Goal: Transaction & Acquisition: Download file/media

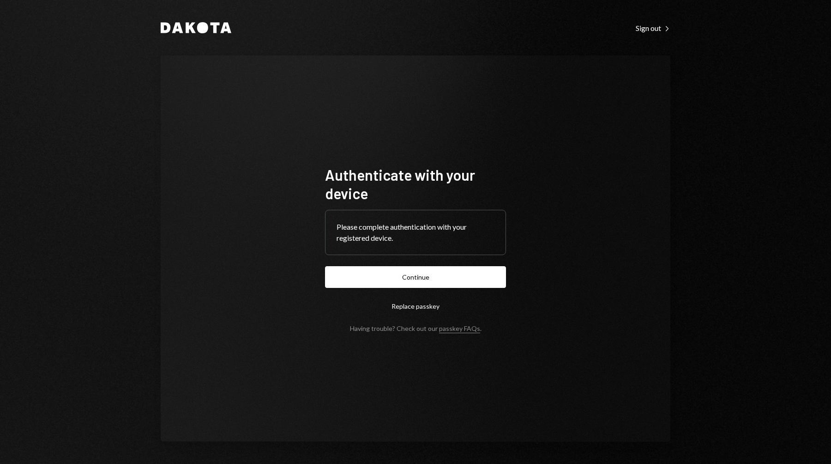
click at [457, 297] on button "Replace passkey" at bounding box center [415, 306] width 181 height 22
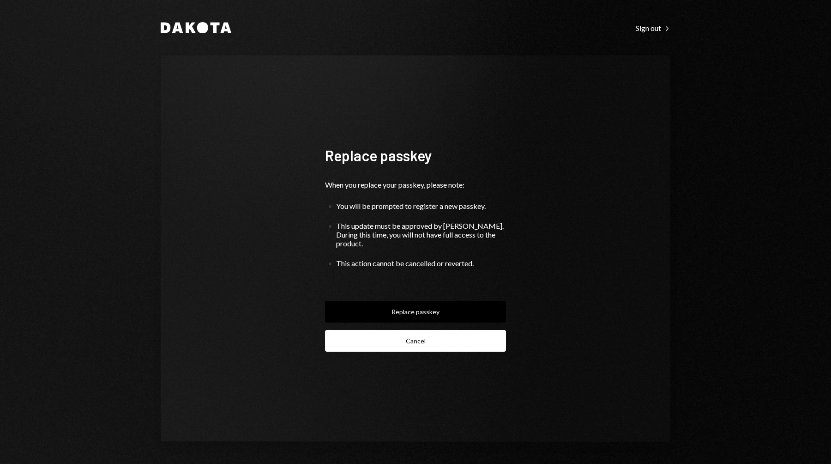
click at [416, 342] on button "Cancel" at bounding box center [415, 341] width 181 height 22
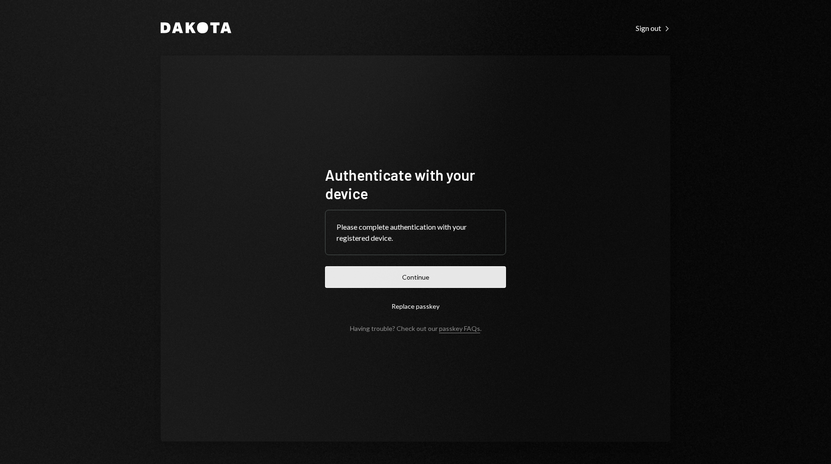
click at [414, 273] on button "Continue" at bounding box center [415, 277] width 181 height 22
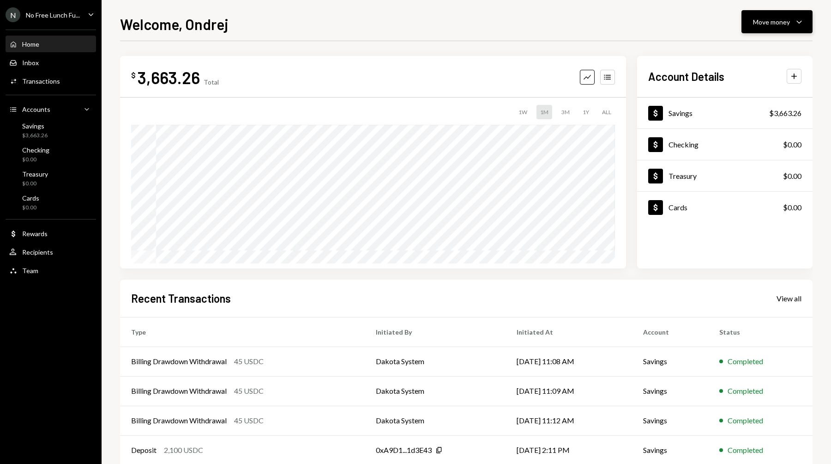
click at [774, 23] on div "Move money" at bounding box center [771, 22] width 37 height 10
click at [44, 15] on div "No Free Lunch Fu..." at bounding box center [53, 15] width 54 height 8
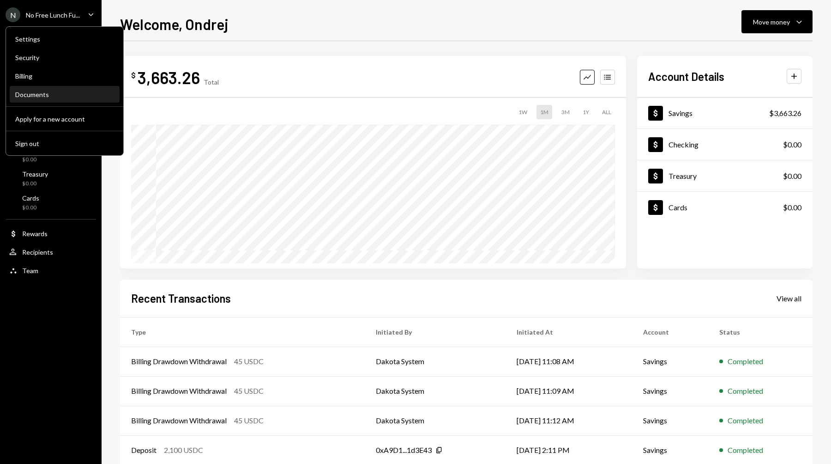
click at [43, 98] on div "Documents" at bounding box center [64, 95] width 99 height 16
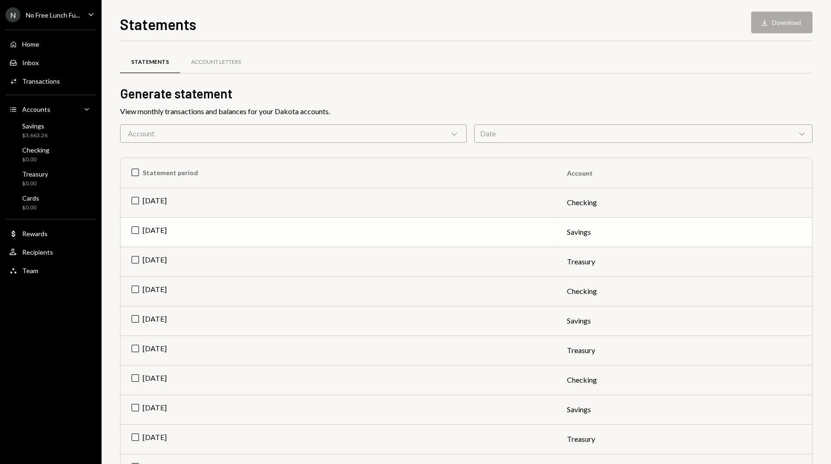
click at [136, 229] on td "[DATE]" at bounding box center [338, 232] width 435 height 30
click at [796, 26] on button "Download Download" at bounding box center [781, 23] width 61 height 22
click at [137, 320] on td "[DATE]" at bounding box center [338, 321] width 435 height 30
click at [139, 409] on td "[DATE]" at bounding box center [338, 409] width 435 height 30
click at [135, 232] on td "Check [DATE]" at bounding box center [338, 232] width 435 height 30
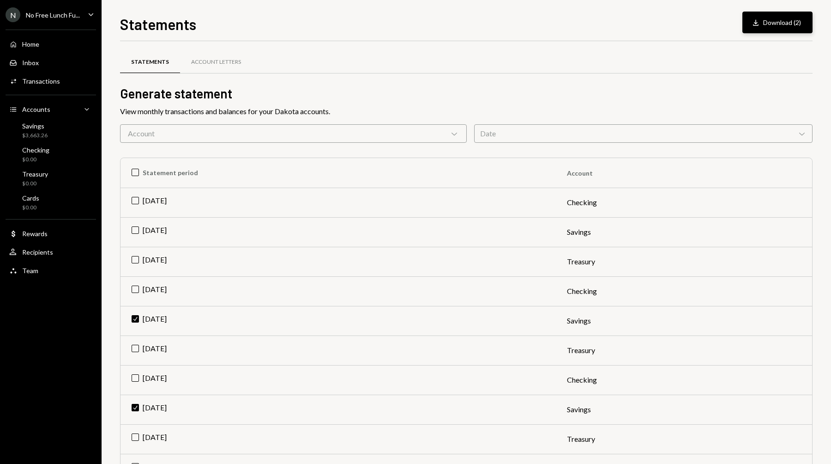
click at [768, 28] on button "Download Download (2)" at bounding box center [777, 23] width 70 height 22
click at [132, 405] on td "Check [DATE]" at bounding box center [338, 409] width 435 height 30
click at [767, 28] on button "Download Download" at bounding box center [781, 23] width 61 height 22
click at [132, 403] on td "[DATE]" at bounding box center [338, 409] width 435 height 30
click at [137, 316] on td "Check [DATE]" at bounding box center [338, 321] width 435 height 30
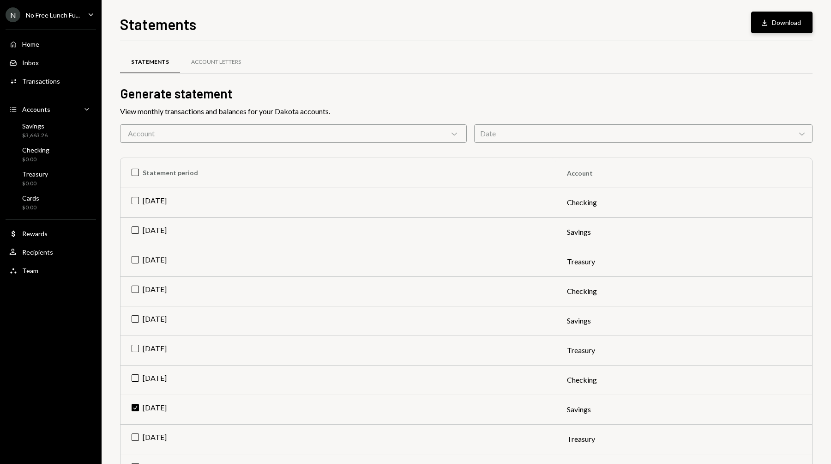
click at [771, 17] on button "Download Download" at bounding box center [781, 23] width 61 height 22
